Goal: Task Accomplishment & Management: Use online tool/utility

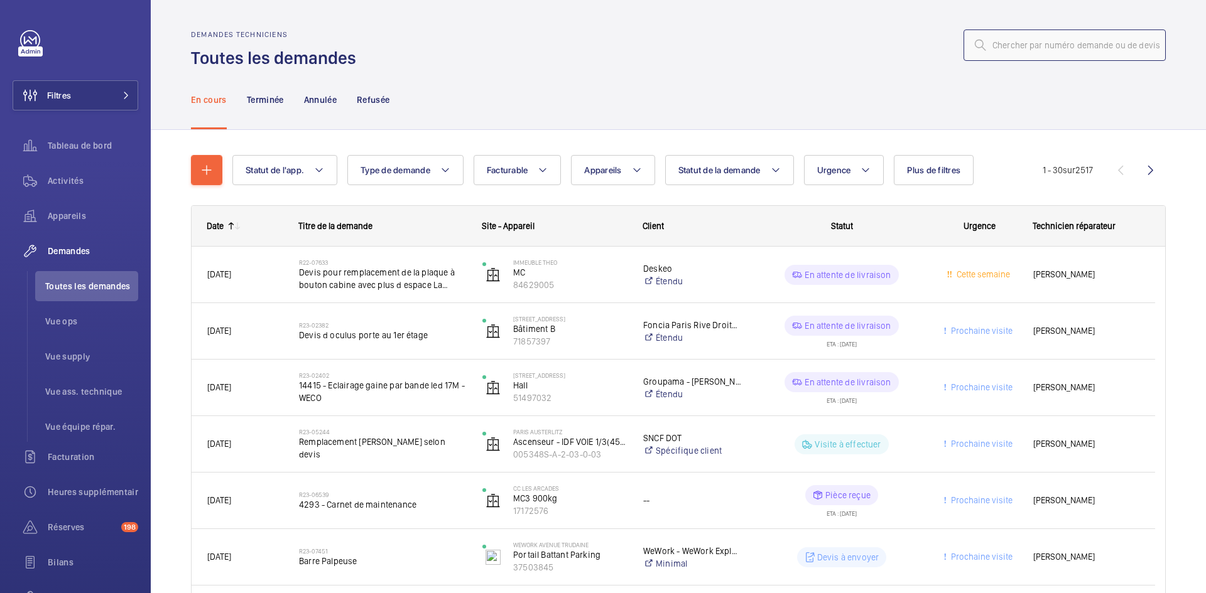
click at [1037, 56] on input "text" at bounding box center [1064, 45] width 202 height 31
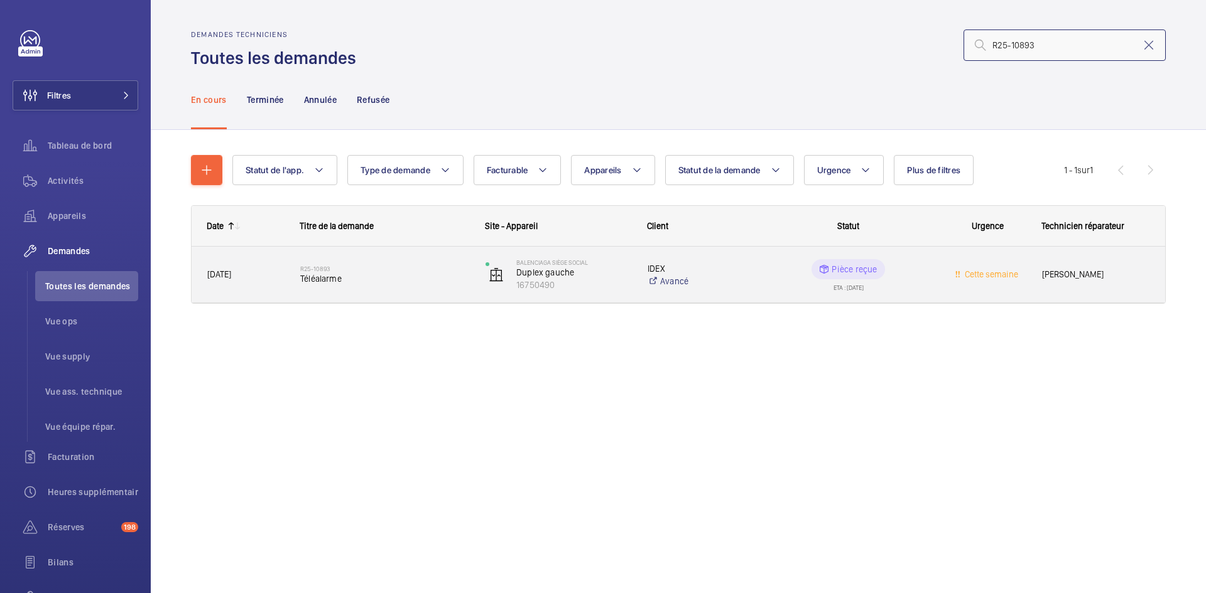
type input "R25-10893"
click at [261, 276] on span "[DATE]" at bounding box center [245, 275] width 77 height 14
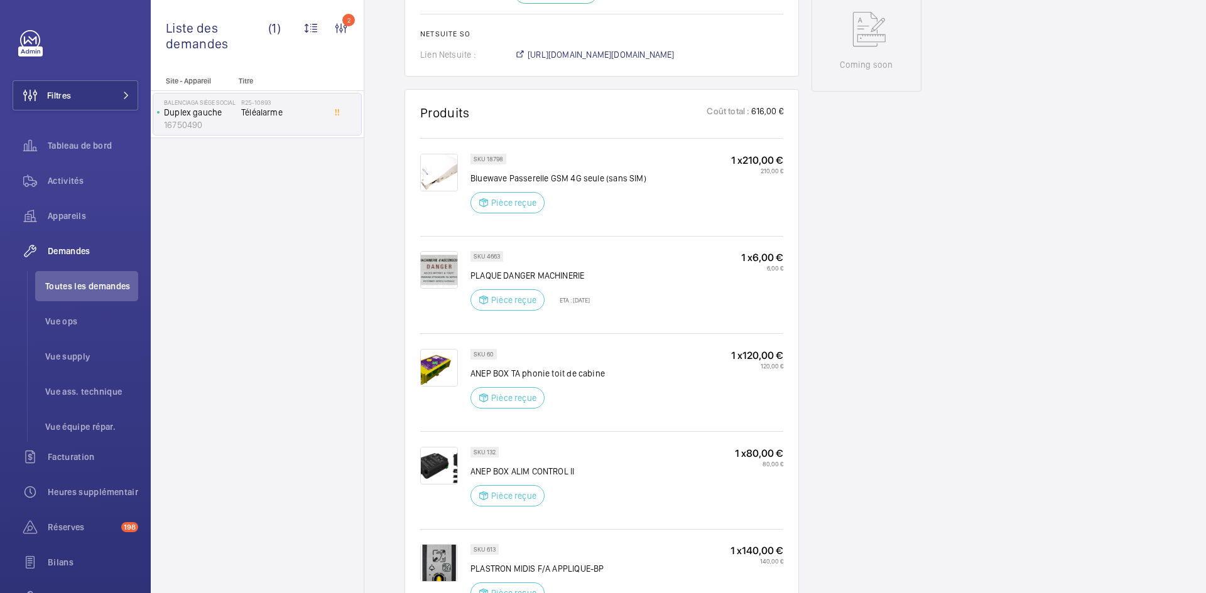
scroll to position [628, 0]
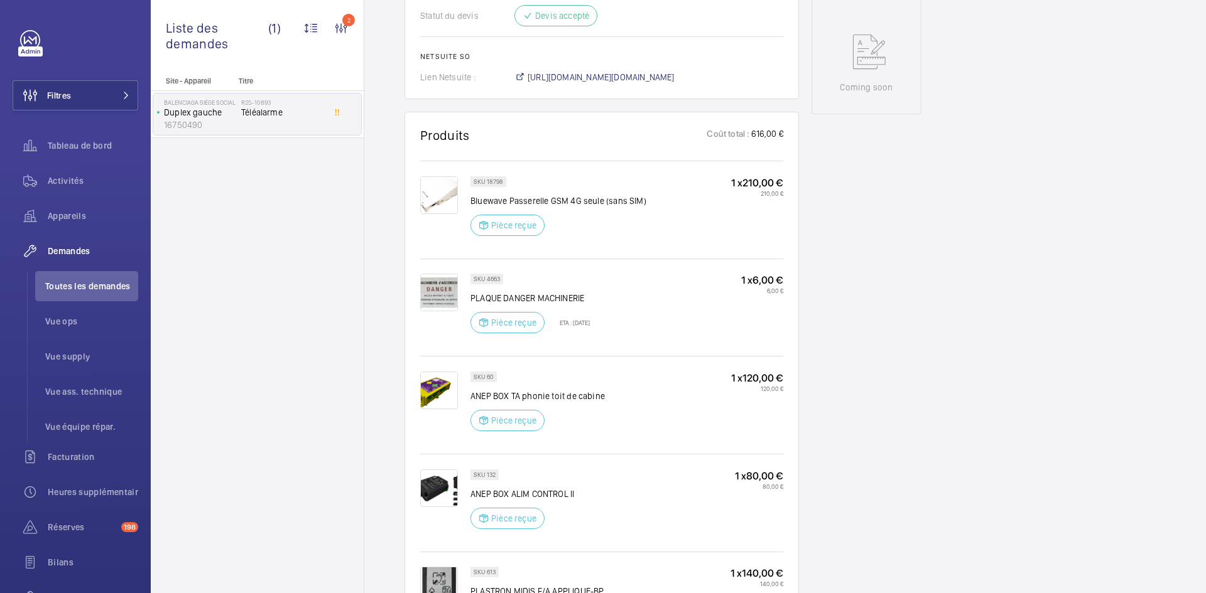
click at [453, 193] on img at bounding box center [439, 195] width 38 height 38
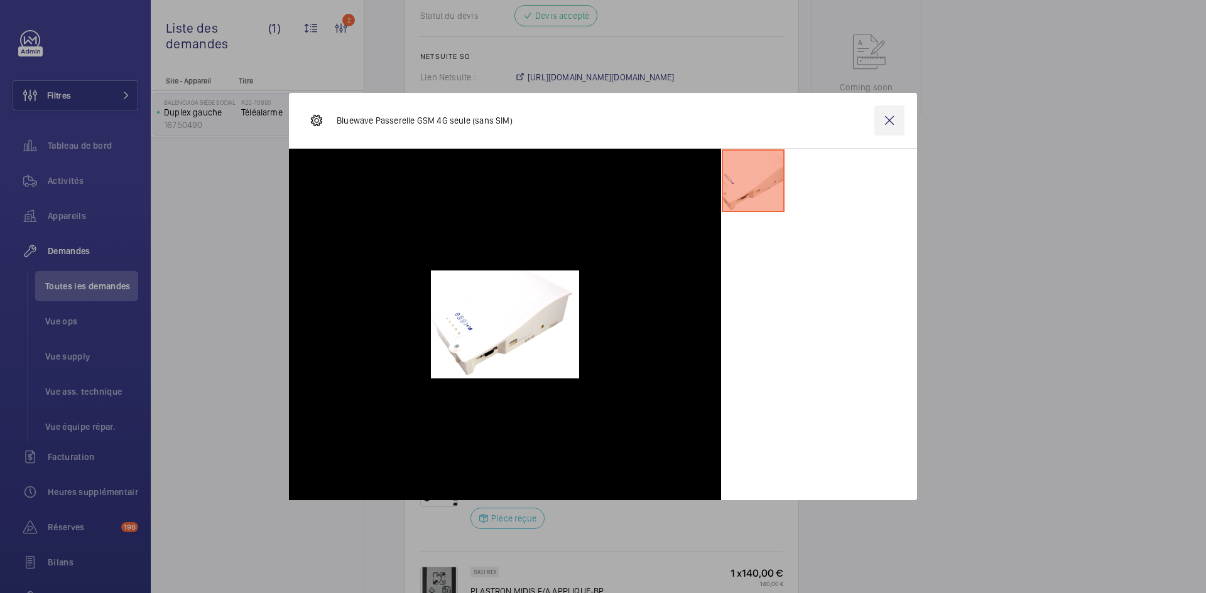
click at [894, 122] on wm-front-icon-button at bounding box center [889, 121] width 30 height 30
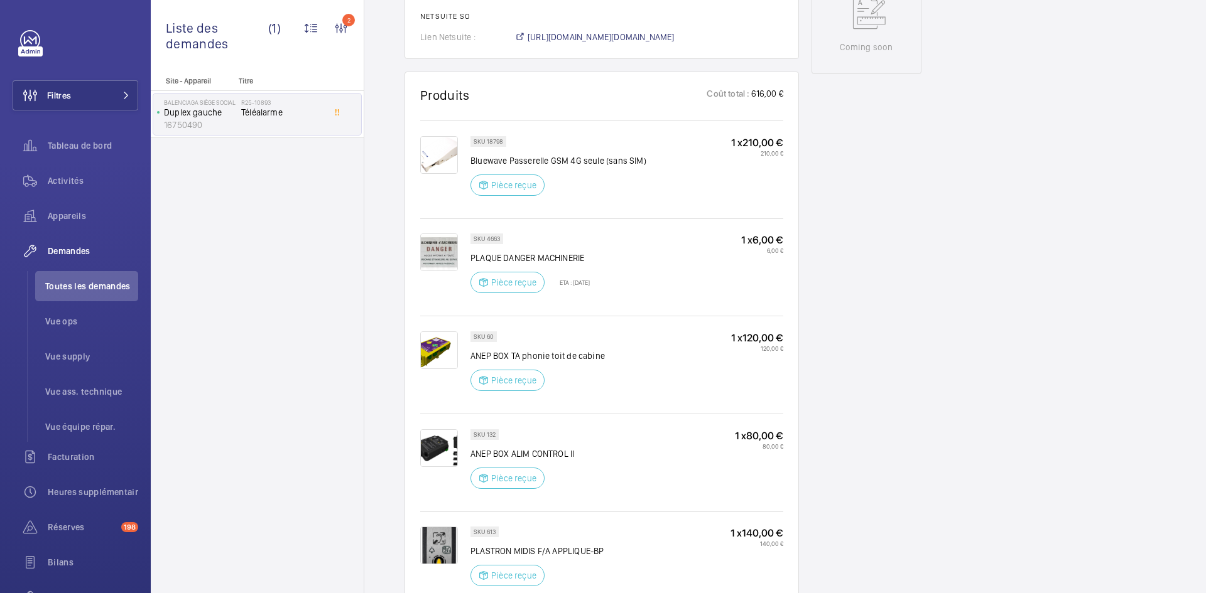
scroll to position [691, 0]
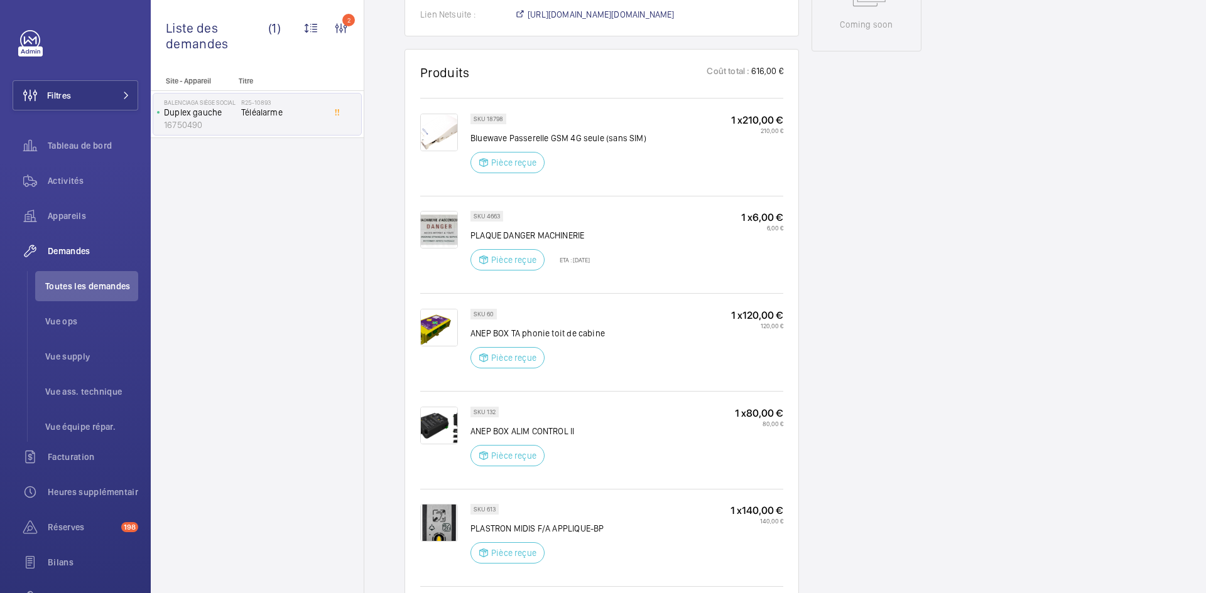
click at [438, 227] on img at bounding box center [439, 230] width 38 height 38
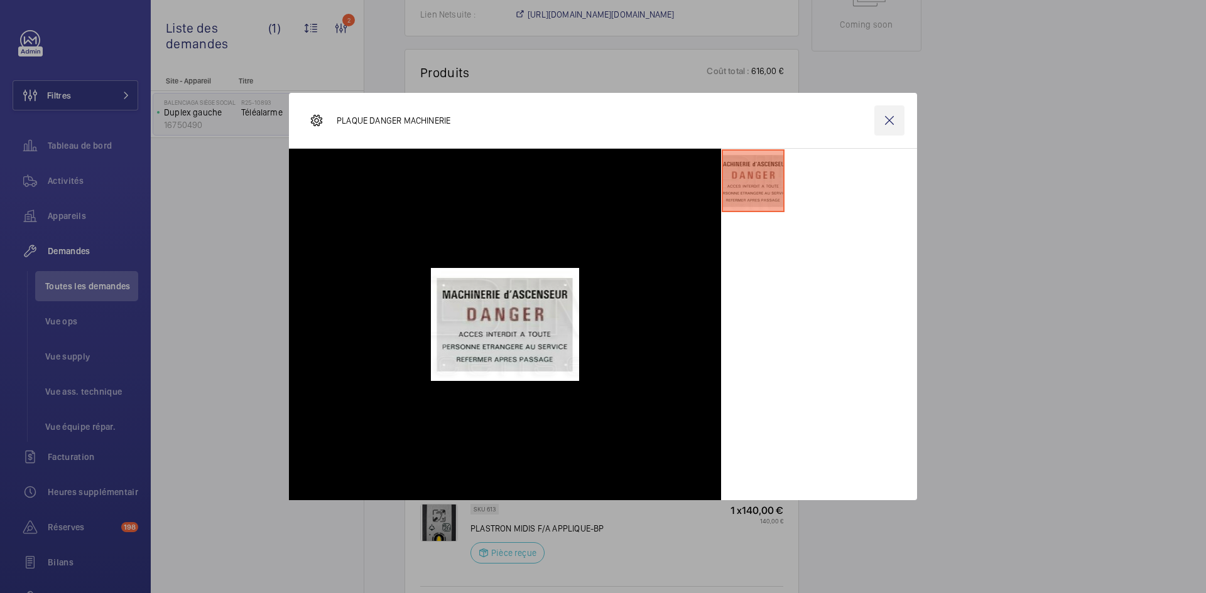
click at [892, 116] on wm-front-icon-button at bounding box center [889, 121] width 30 height 30
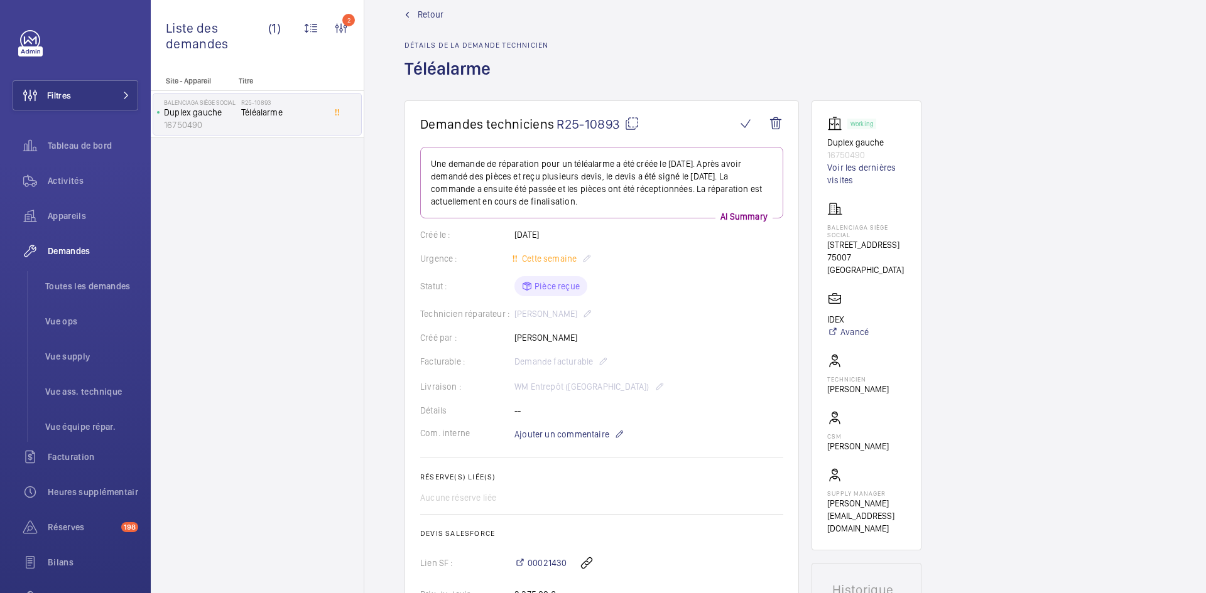
scroll to position [0, 0]
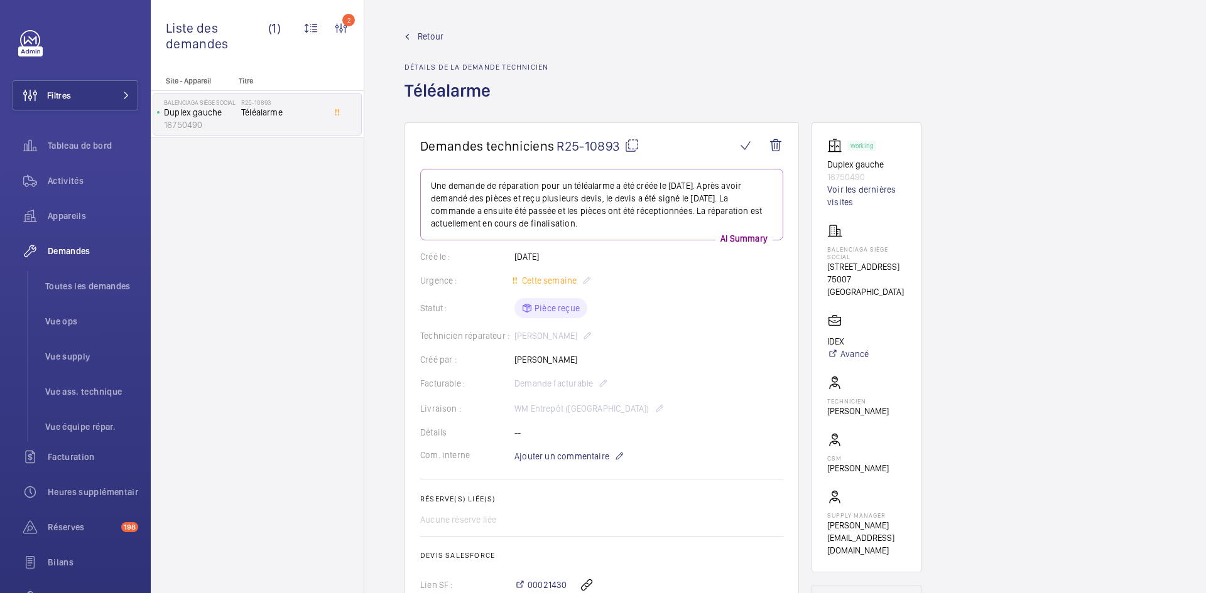
click at [433, 33] on span "Retour" at bounding box center [431, 36] width 26 height 13
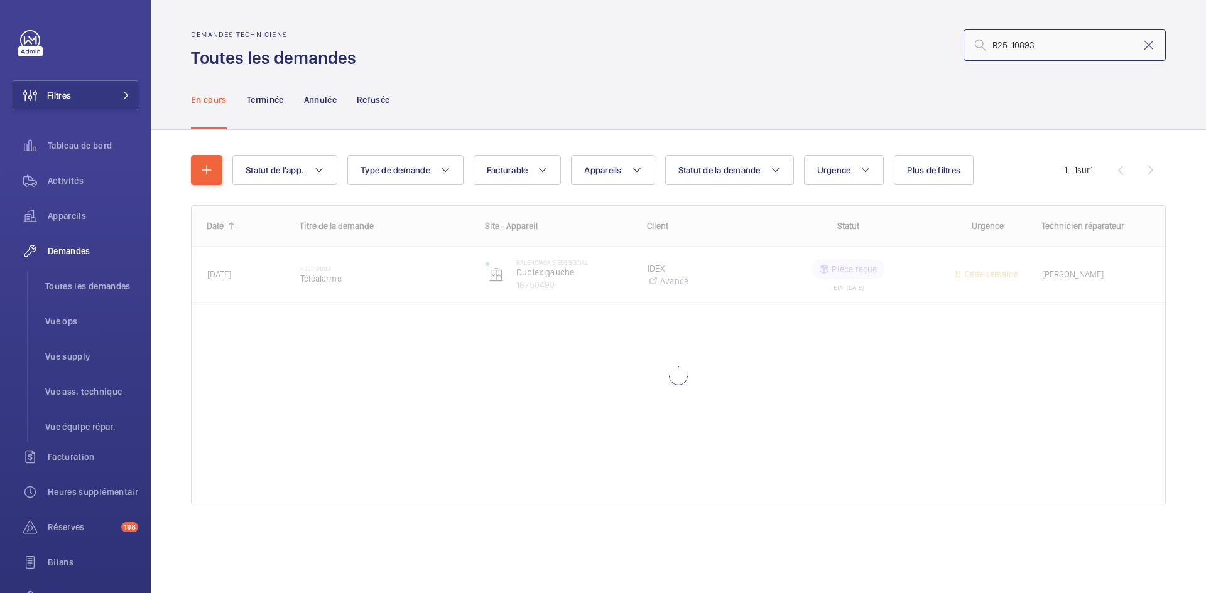
click at [1078, 44] on input "R25-10893" at bounding box center [1064, 45] width 202 height 31
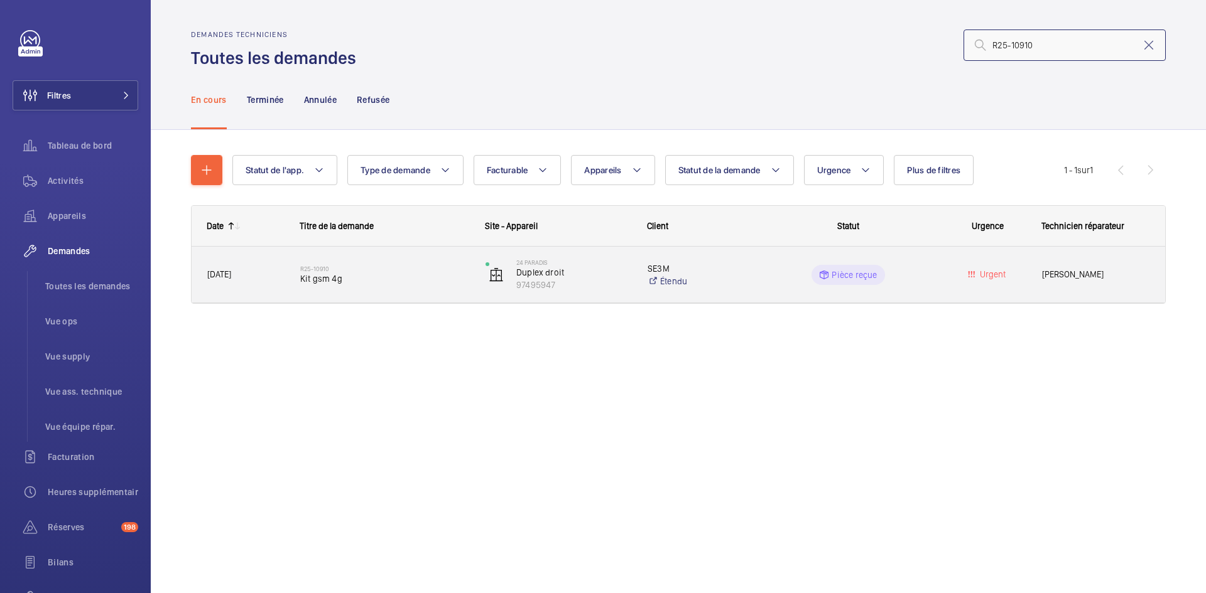
type input "R25-10910"
click at [299, 275] on div "R25-10910 Kit gsm 4g" at bounding box center [377, 275] width 184 height 57
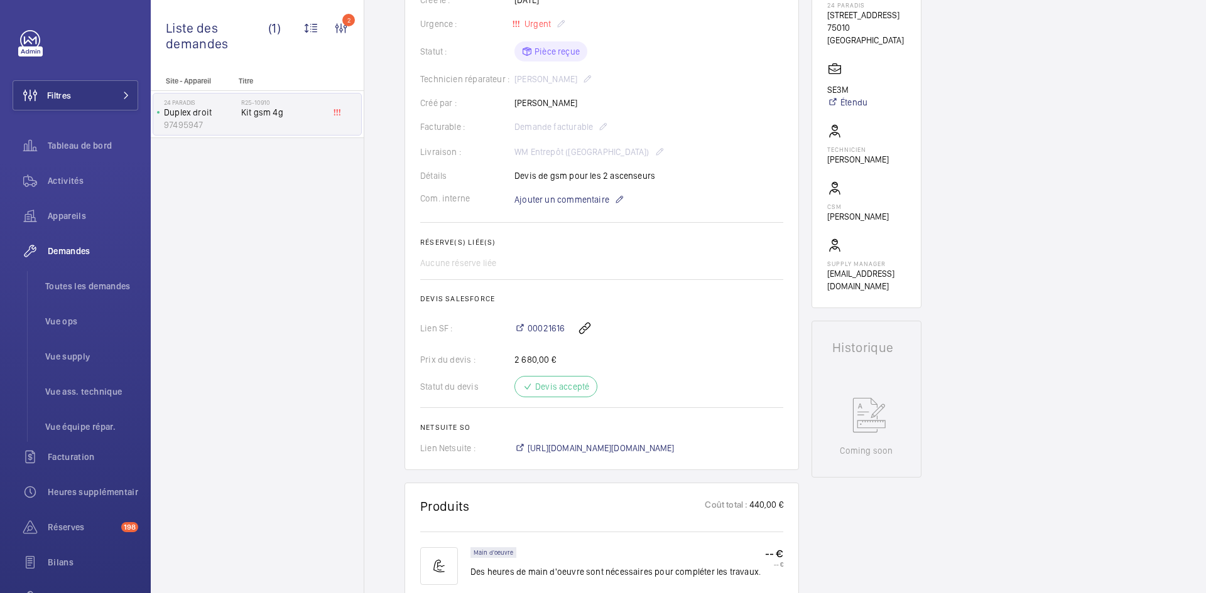
scroll to position [163, 0]
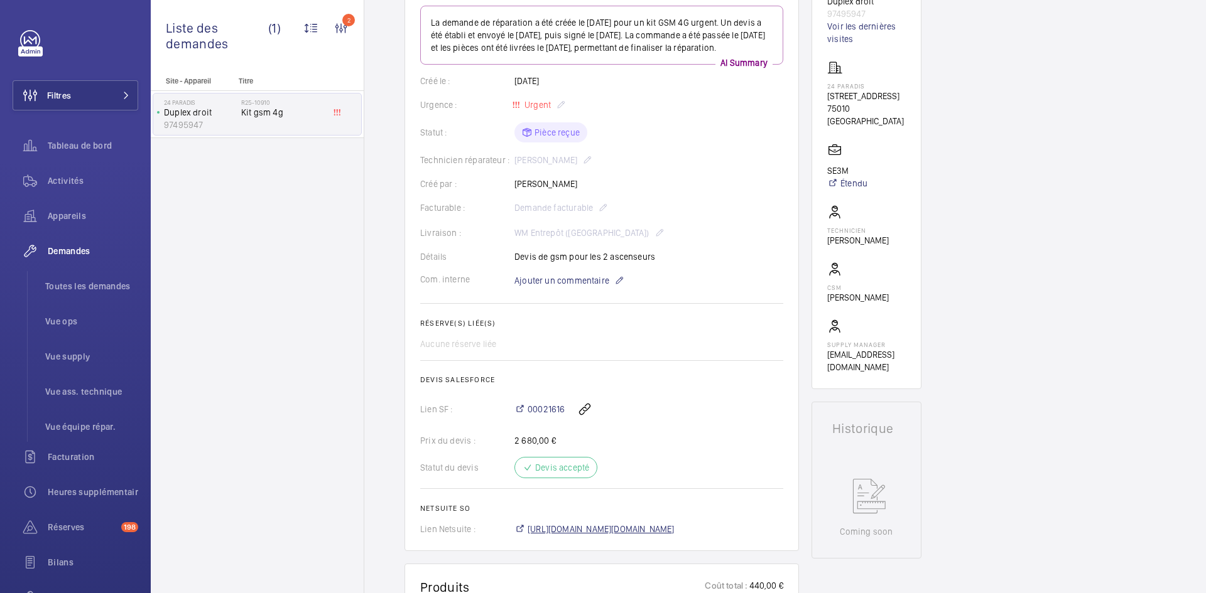
click at [612, 536] on span "[URL][DOMAIN_NAME][DOMAIN_NAME]" at bounding box center [601, 529] width 147 height 13
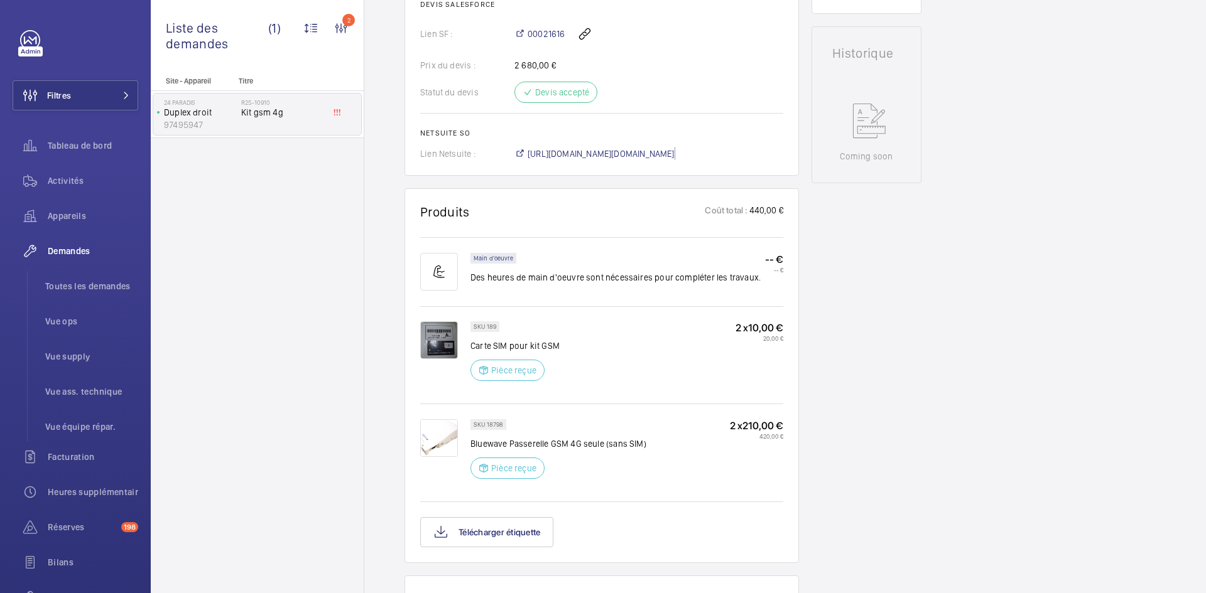
scroll to position [540, 0]
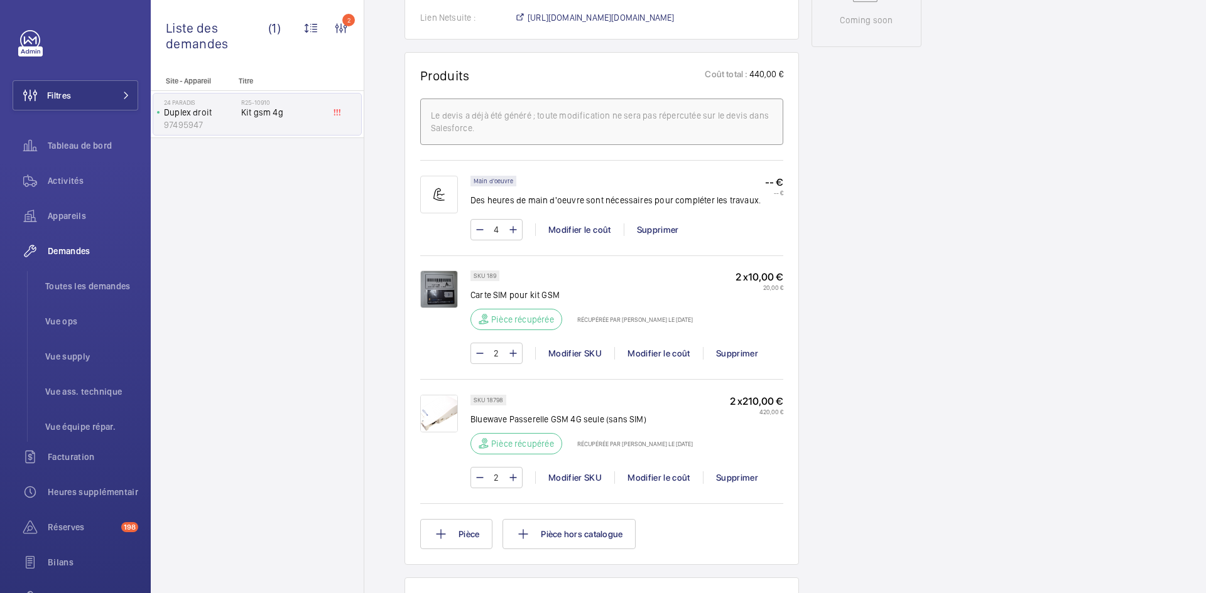
scroll to position [691, 0]
